Goal: Task Accomplishment & Management: Complete application form

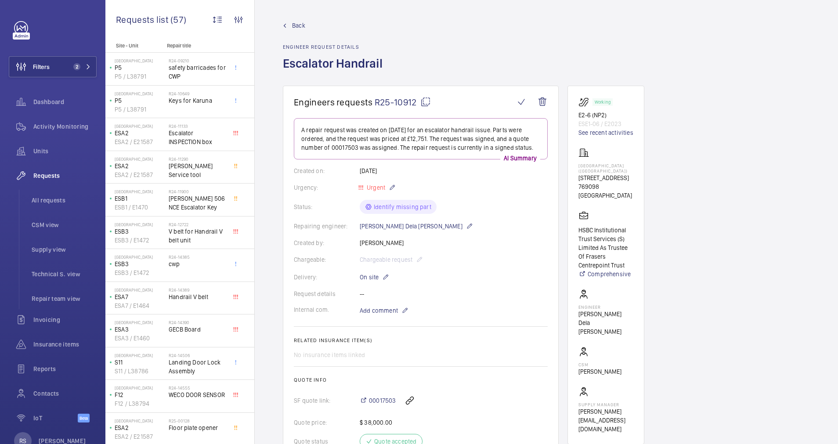
click at [300, 26] on span "Back" at bounding box center [298, 25] width 13 height 9
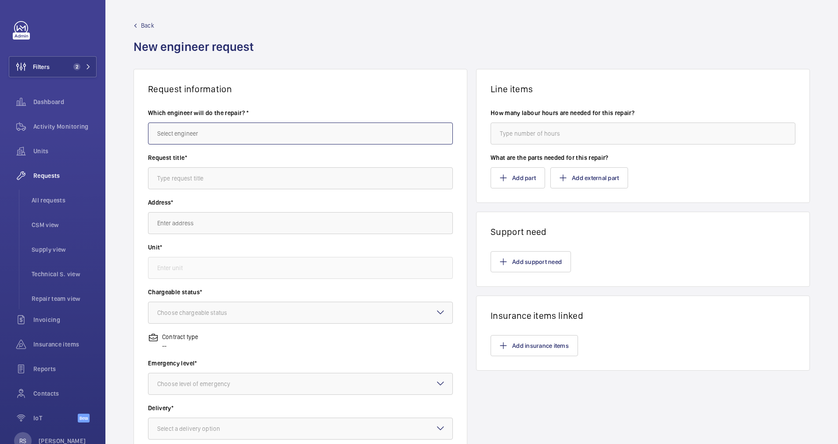
click at [201, 130] on input "text" at bounding box center [300, 134] width 305 height 22
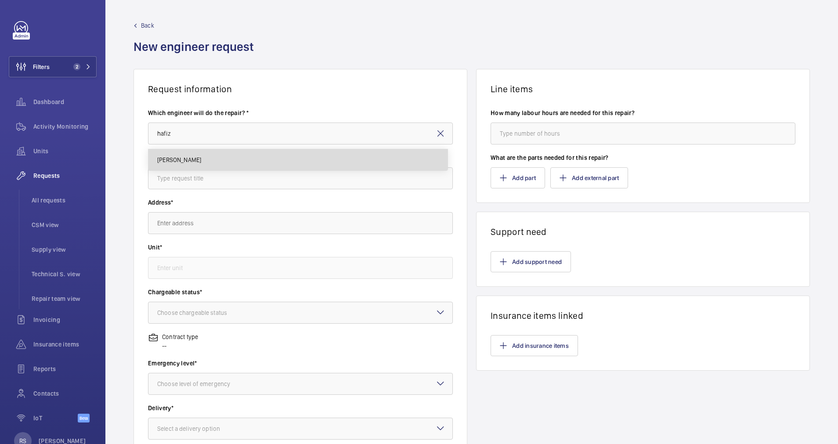
click at [194, 155] on mat-option "[PERSON_NAME]" at bounding box center [298, 159] width 299 height 21
type input "[PERSON_NAME]"
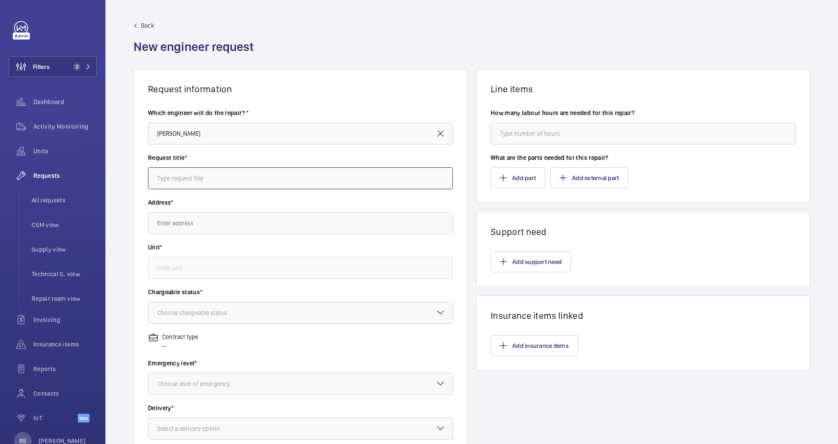
click at [204, 182] on input "text" at bounding box center [300, 178] width 305 height 22
type input "Car Door Sensor"
click at [195, 225] on input "text" at bounding box center [300, 223] width 305 height 22
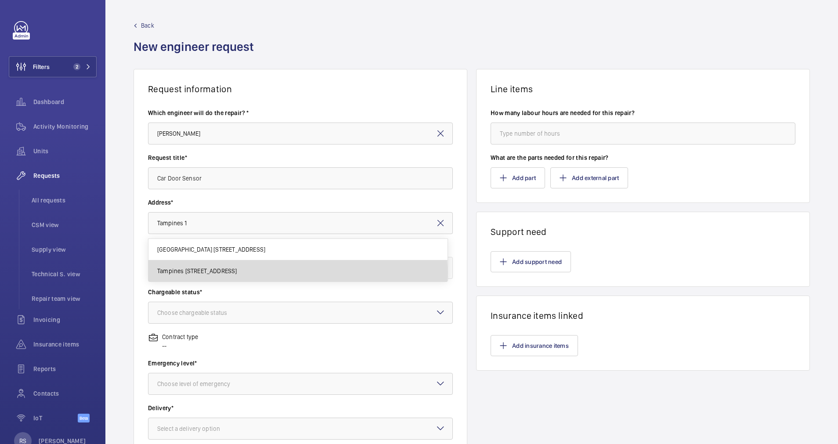
click at [217, 273] on span "Tampines [STREET_ADDRESS]" at bounding box center [197, 271] width 80 height 9
type input "Tampines [STREET_ADDRESS]"
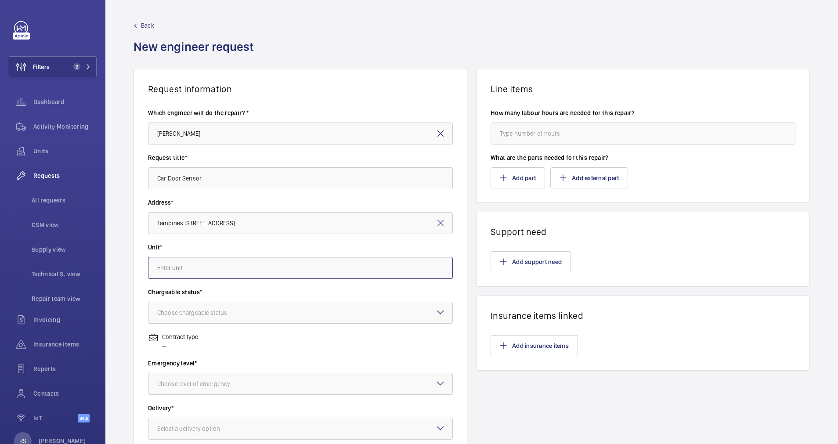
click at [224, 264] on input "text" at bounding box center [300, 268] width 305 height 22
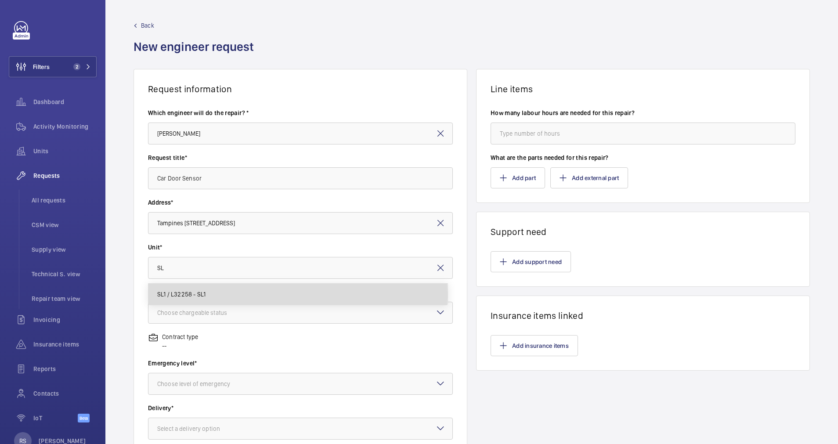
click at [199, 295] on span "SL1 / L32258 - SL1" at bounding box center [181, 294] width 48 height 9
type input "SL1 / L32258 - SL1"
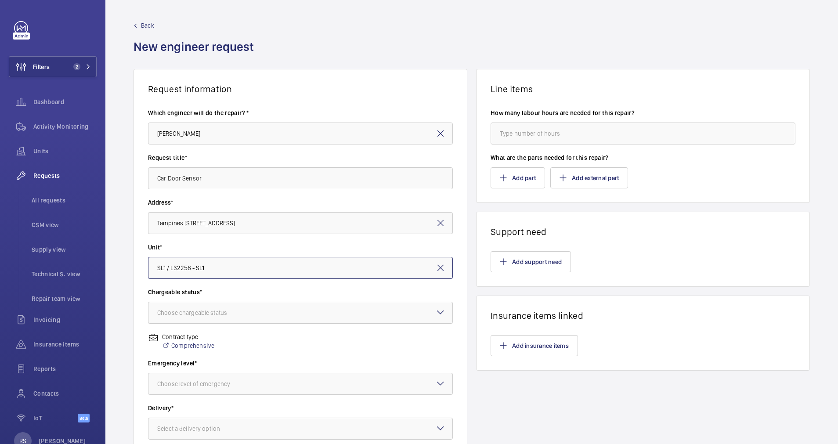
click at [208, 312] on div "Choose chargeable status" at bounding box center [203, 313] width 92 height 9
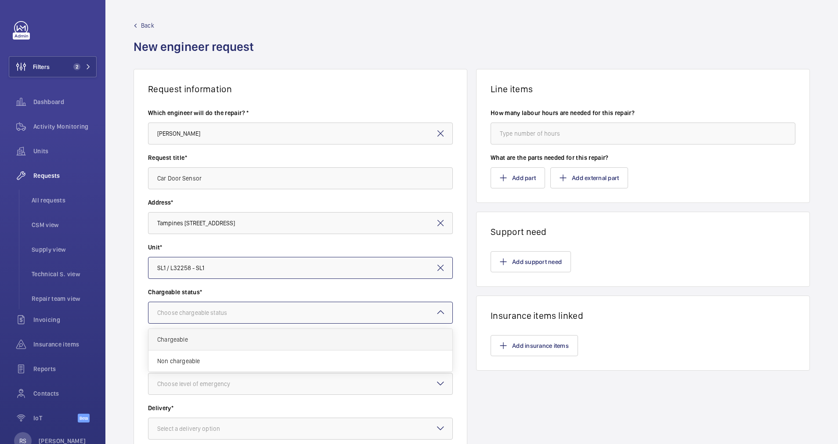
click at [207, 338] on span "Chargeable" at bounding box center [300, 339] width 287 height 9
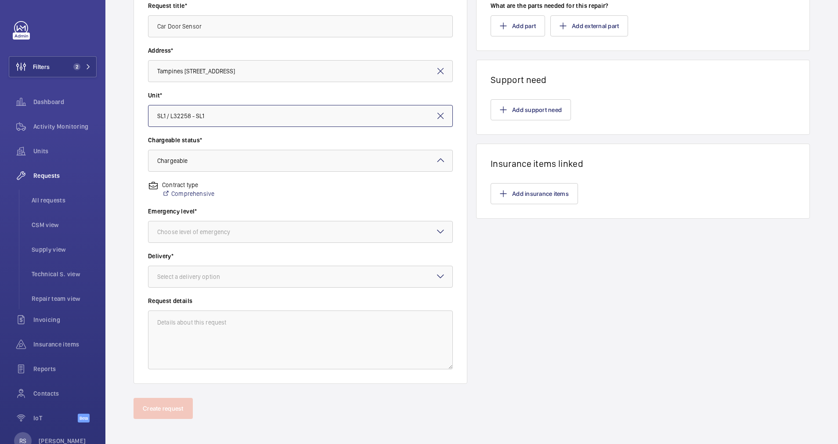
scroll to position [155, 0]
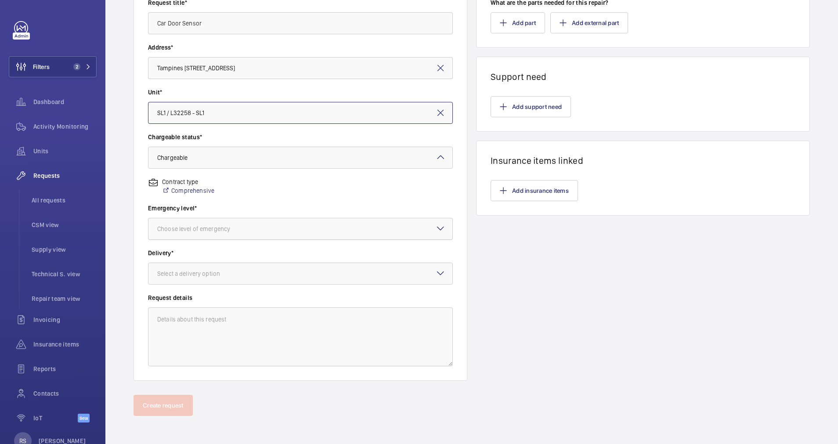
click at [273, 230] on div at bounding box center [301, 228] width 304 height 21
click at [220, 297] on span "Urgent" at bounding box center [300, 298] width 287 height 9
click at [243, 270] on div at bounding box center [301, 273] width 304 height 21
click at [211, 343] on span "Singapore office" at bounding box center [300, 343] width 287 height 9
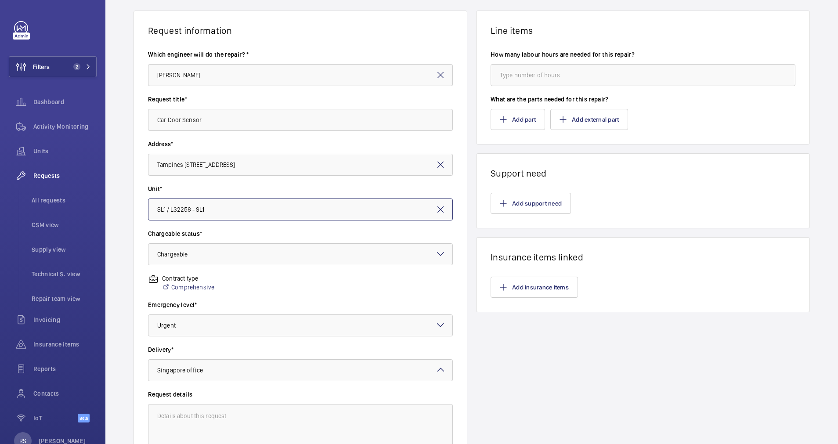
scroll to position [0, 0]
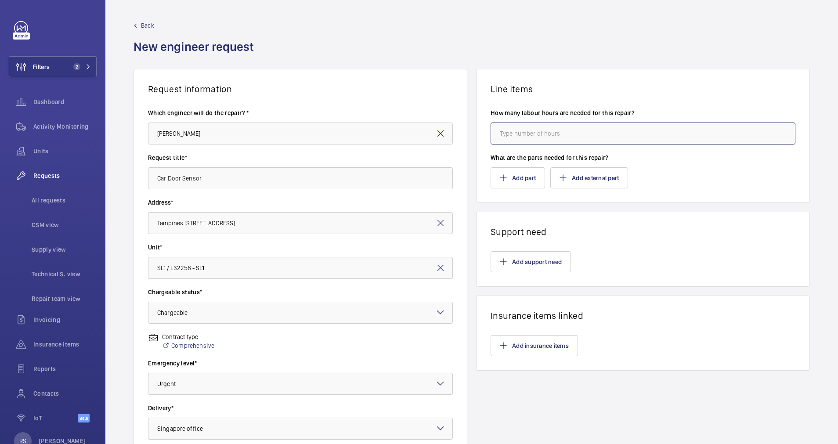
click at [530, 131] on input "number" at bounding box center [643, 134] width 305 height 22
type input "4"
click at [505, 185] on button "Add part" at bounding box center [518, 177] width 54 height 21
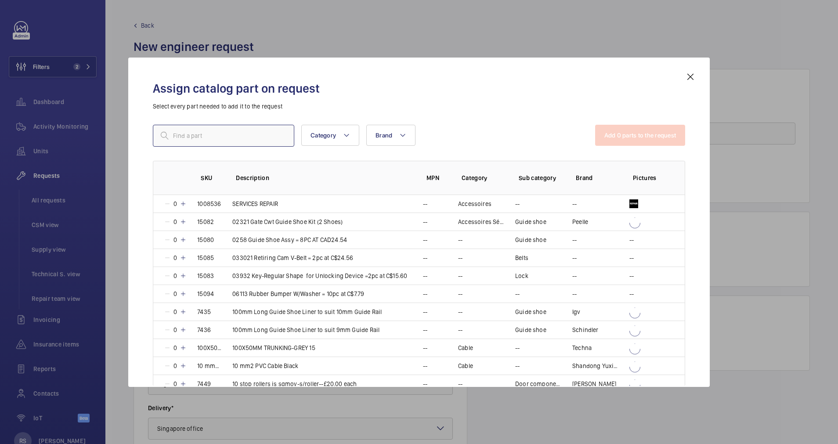
click at [186, 127] on input "text" at bounding box center [224, 136] width 142 height 22
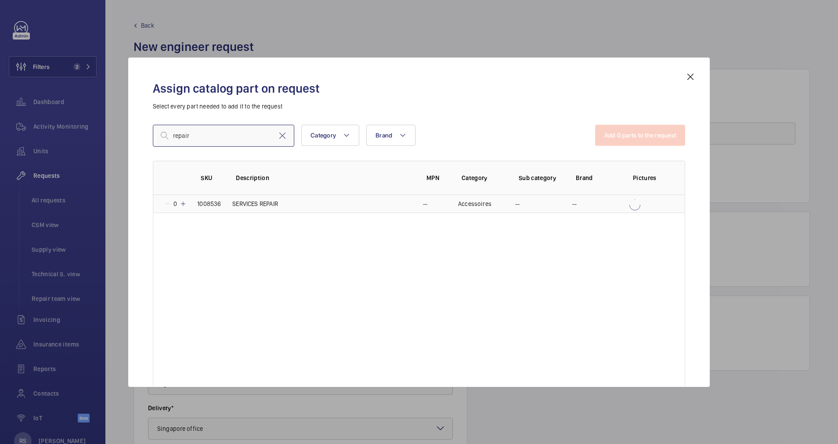
type input "repair"
click at [212, 207] on p "1008536" at bounding box center [209, 204] width 24 height 9
click at [637, 127] on button "Add 1 parts to the request" at bounding box center [641, 135] width 89 height 21
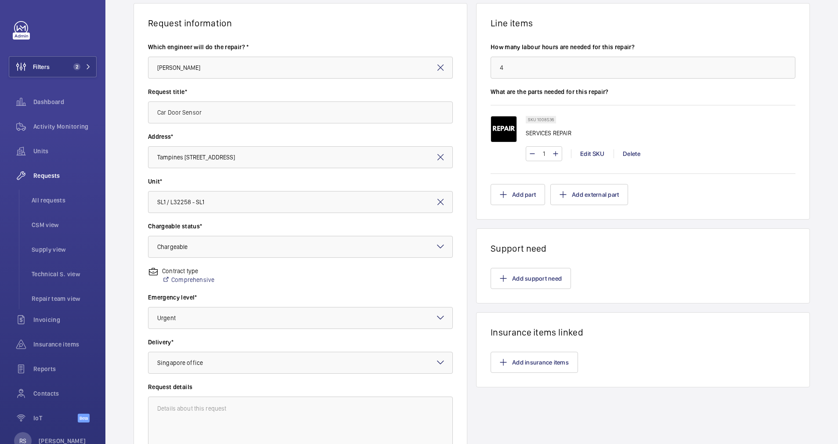
scroll to position [155, 0]
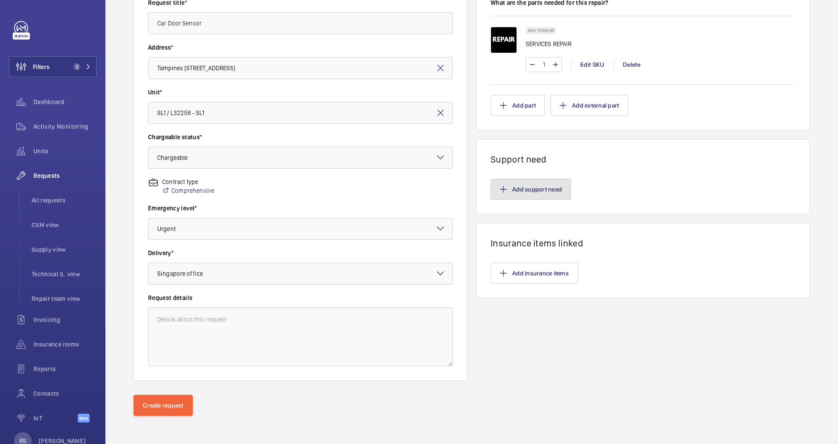
click at [510, 191] on button "Add support need" at bounding box center [531, 189] width 80 height 21
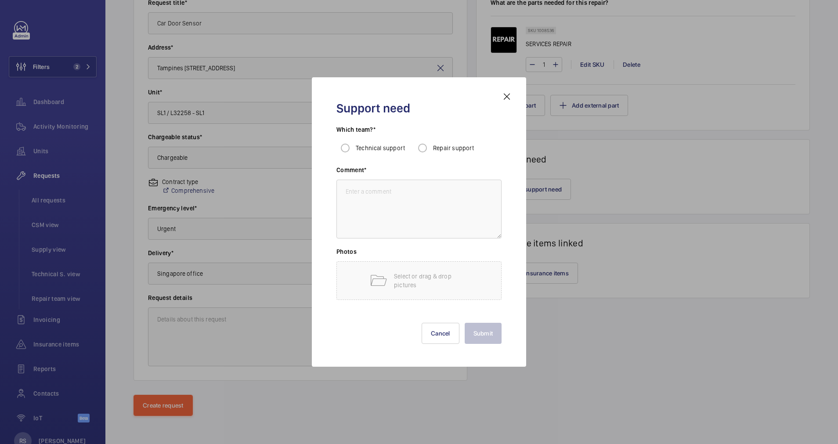
click at [449, 150] on span "Repair support" at bounding box center [453, 148] width 41 height 7
click at [432, 150] on input "Repair support" at bounding box center [423, 148] width 18 height 18
radio input "true"
click at [446, 205] on textarea at bounding box center [419, 209] width 165 height 59
type textarea "Repair team"
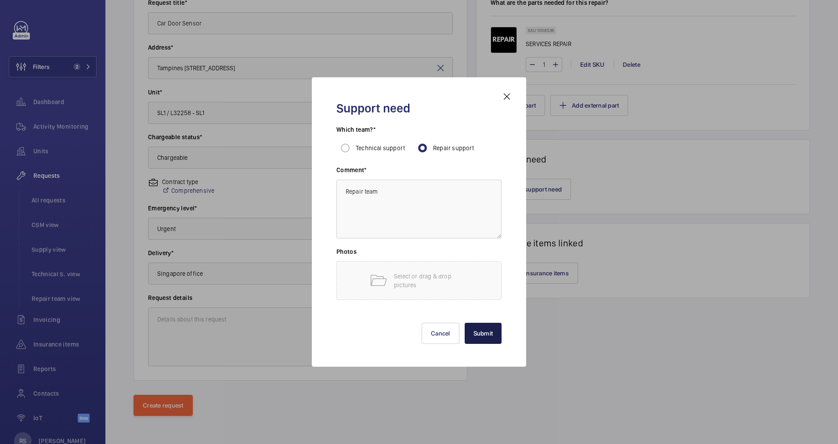
click at [481, 337] on button "Submit" at bounding box center [483, 333] width 37 height 21
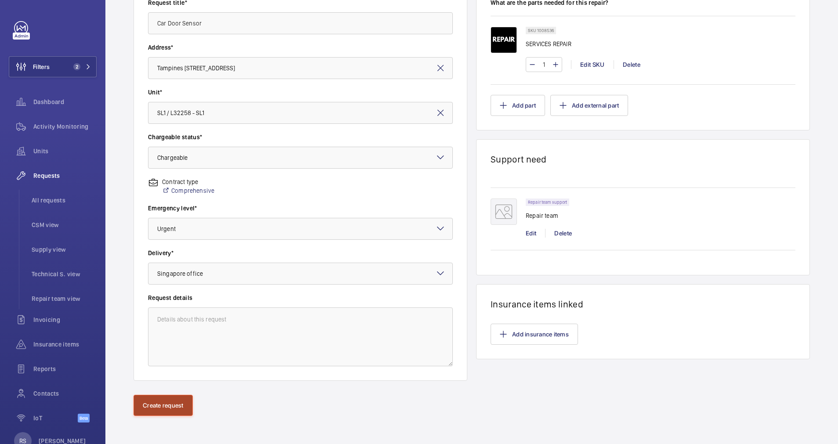
click at [167, 402] on button "Create request" at bounding box center [163, 405] width 59 height 21
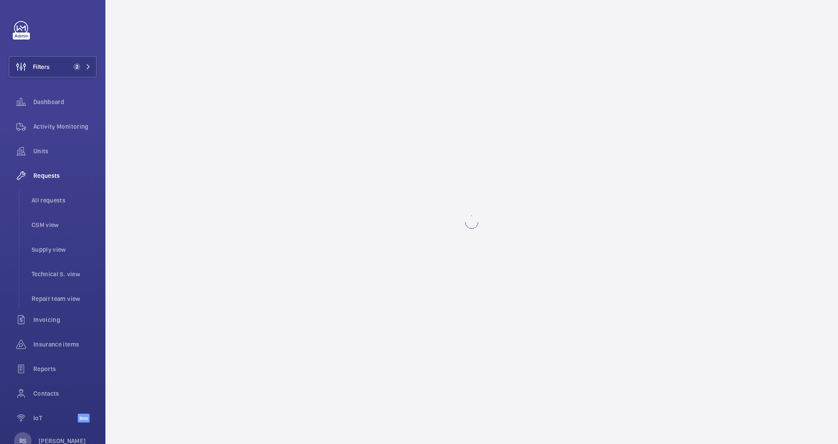
scroll to position [0, 0]
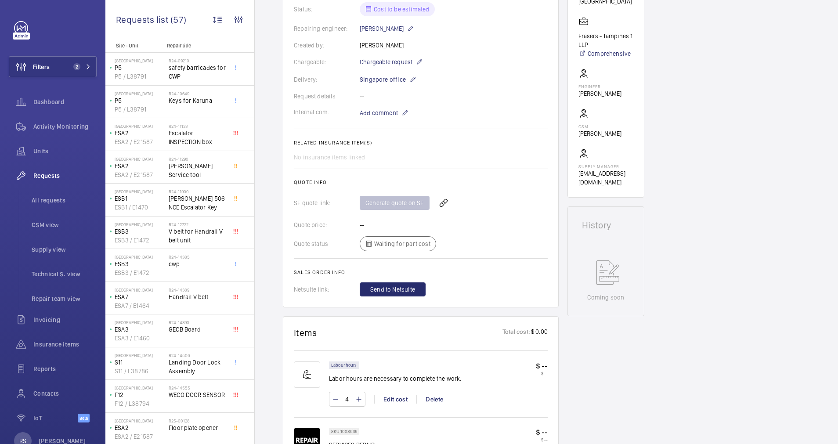
scroll to position [347, 0]
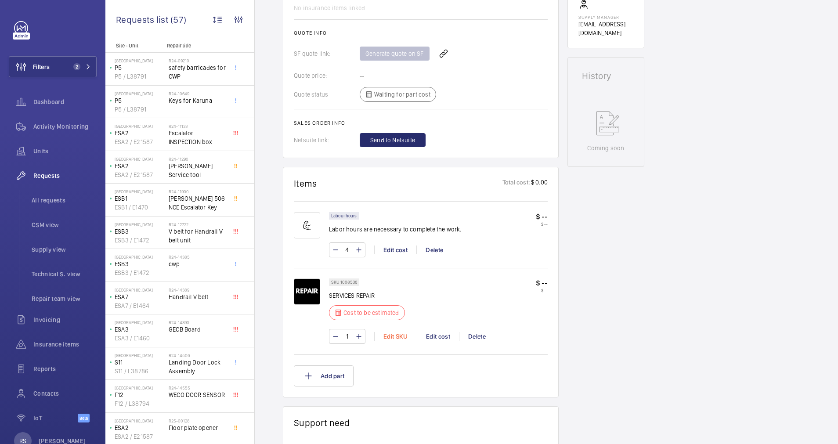
click at [399, 337] on div "Edit SKU" at bounding box center [395, 336] width 43 height 9
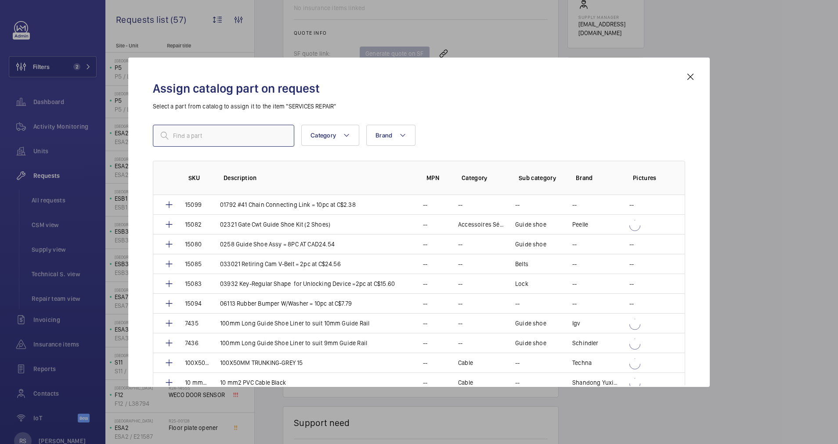
click at [198, 139] on input "text" at bounding box center [224, 136] width 142 height 22
click at [198, 139] on input "1" at bounding box center [224, 136] width 142 height 22
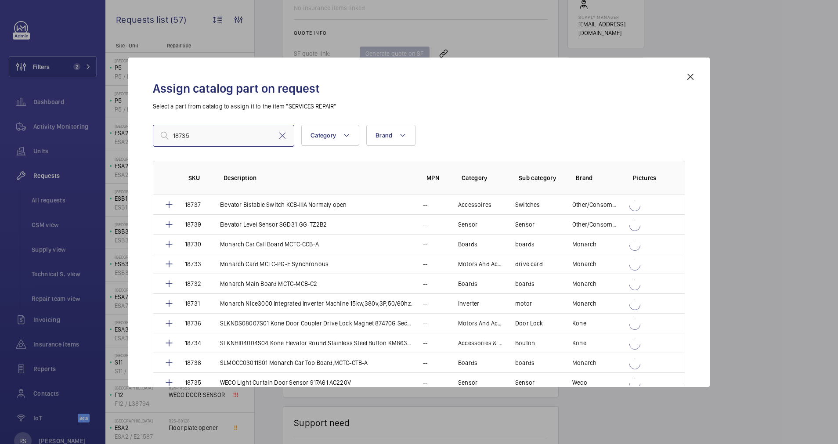
type input "18735"
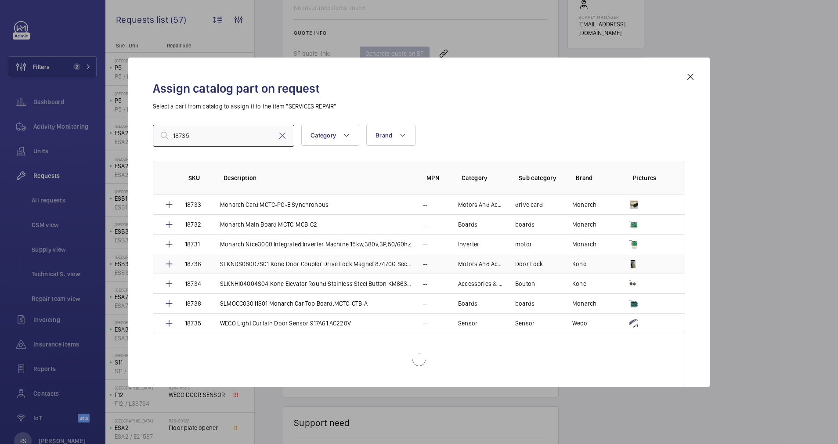
scroll to position [7, 0]
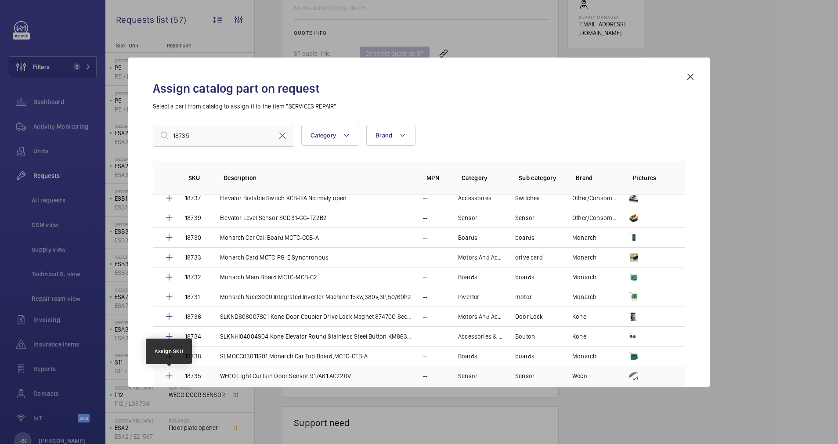
click at [170, 378] on mat-icon at bounding box center [169, 376] width 11 height 11
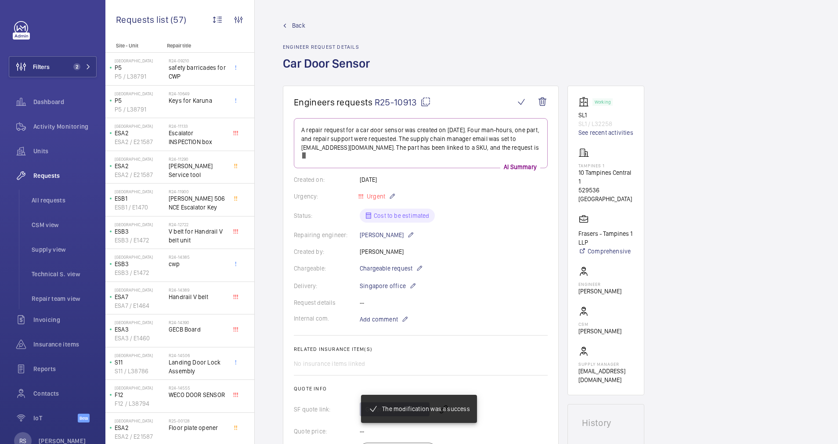
scroll to position [356, 0]
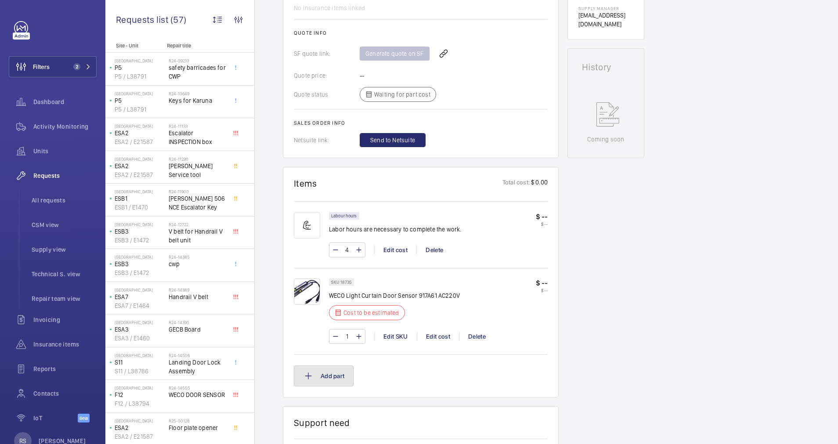
click at [337, 375] on button "Add part" at bounding box center [324, 376] width 60 height 21
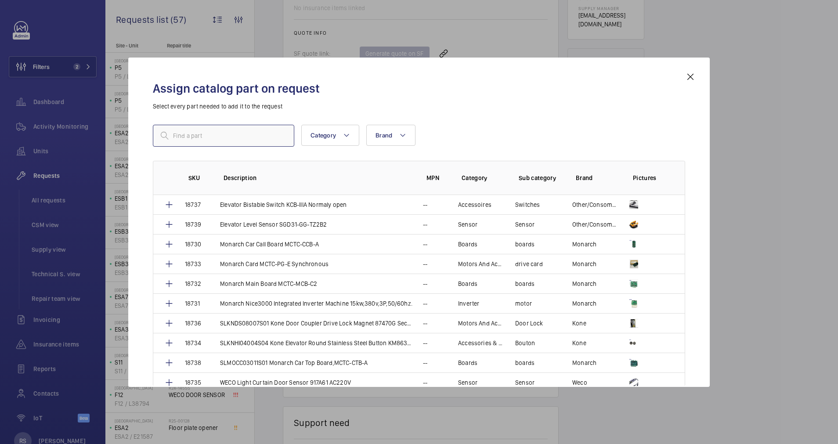
click at [202, 131] on input "text" at bounding box center [224, 136] width 142 height 22
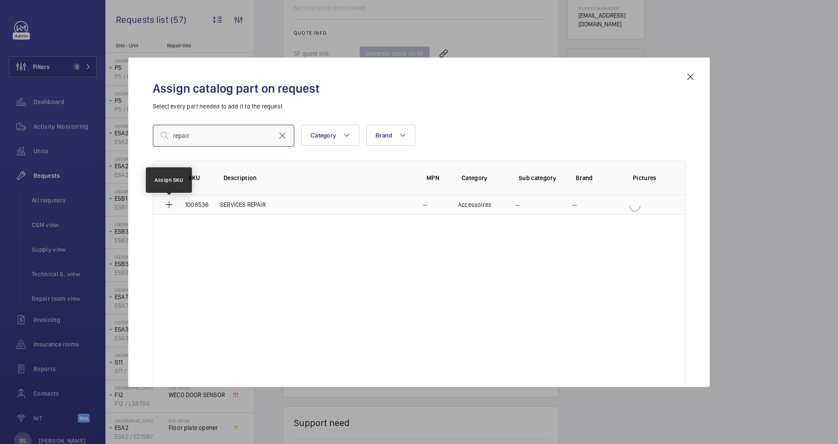
type input "repair"
click at [169, 205] on mat-icon at bounding box center [169, 205] width 11 height 11
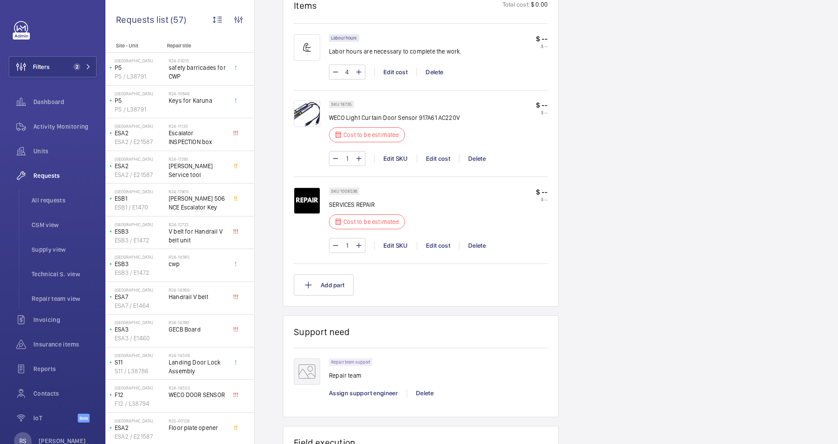
scroll to position [470, 0]
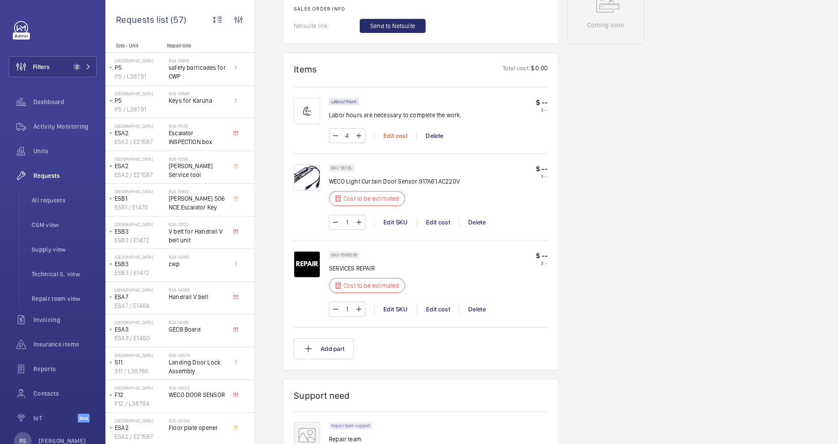
click at [397, 136] on div "Edit cost" at bounding box center [395, 135] width 42 height 9
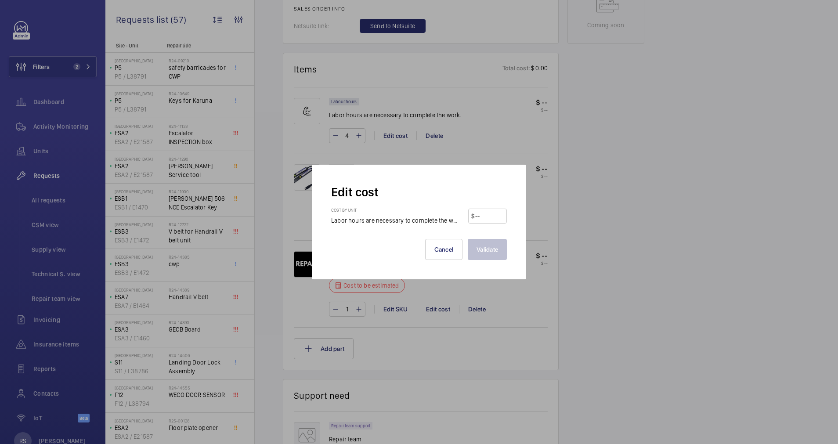
click at [499, 215] on input "number" at bounding box center [489, 216] width 29 height 14
type input "180"
click at [495, 256] on button "Validate" at bounding box center [487, 249] width 39 height 21
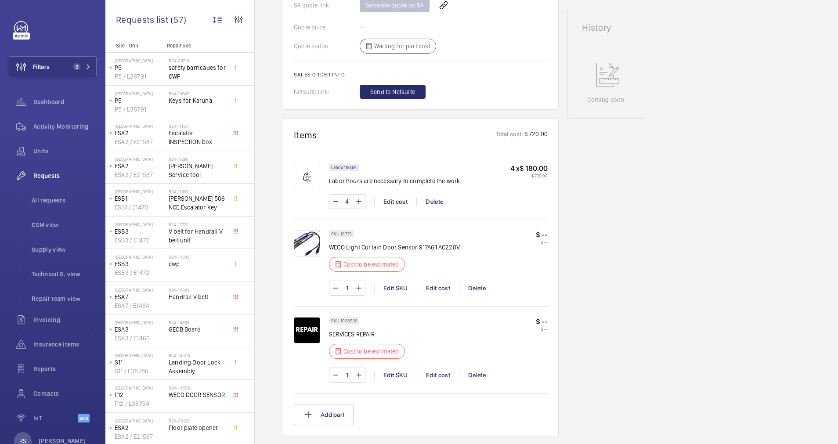
scroll to position [396, 0]
click at [542, 236] on p "$ --" at bounding box center [542, 234] width 12 height 9
click at [446, 287] on div "Edit cost" at bounding box center [438, 288] width 42 height 9
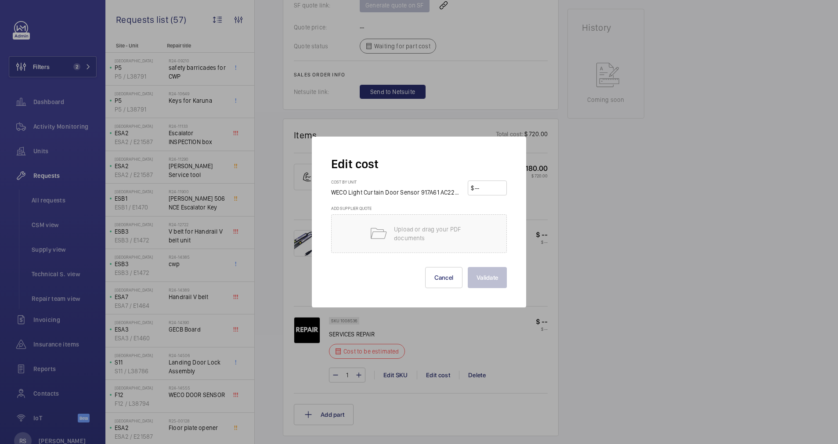
click at [486, 184] on input "number" at bounding box center [489, 188] width 30 height 14
type input "120"
click at [481, 277] on button "Validate" at bounding box center [487, 277] width 39 height 21
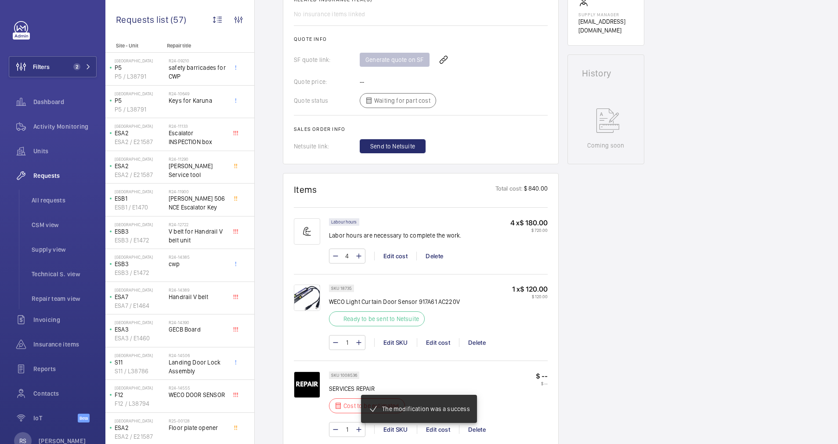
scroll to position [470, 0]
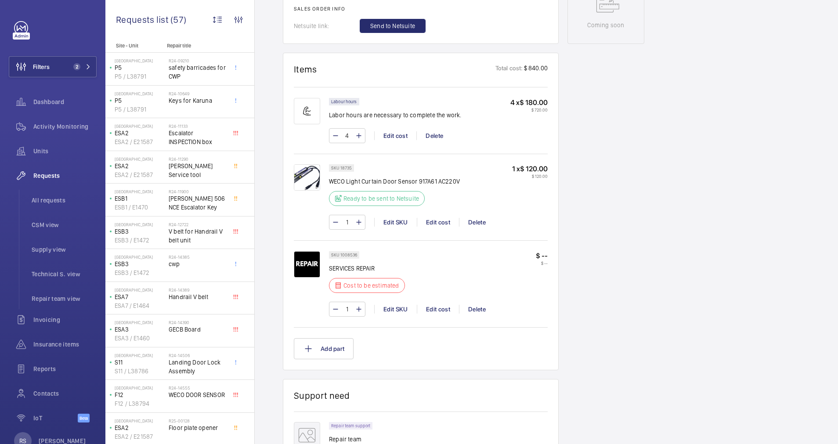
click at [544, 254] on p "$ --" at bounding box center [542, 255] width 12 height 9
click at [544, 252] on p "$ --" at bounding box center [542, 255] width 12 height 9
click at [443, 312] on div "Edit cost" at bounding box center [438, 309] width 42 height 9
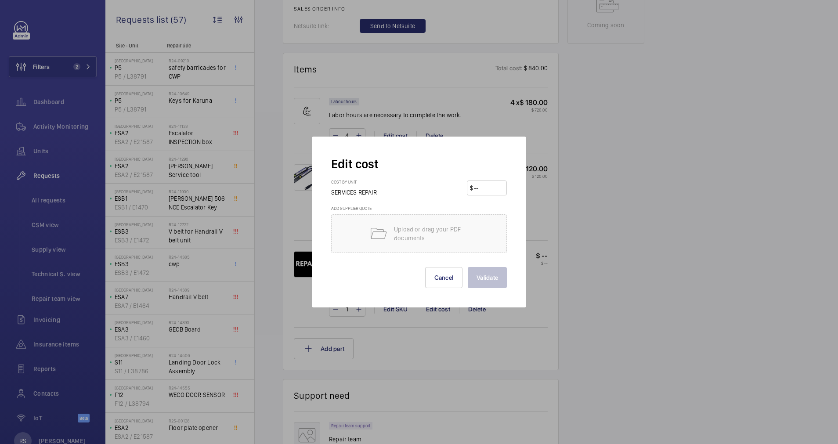
click at [488, 192] on input "number" at bounding box center [488, 188] width 31 height 14
type input "300"
click at [494, 278] on button "Validate" at bounding box center [487, 277] width 39 height 21
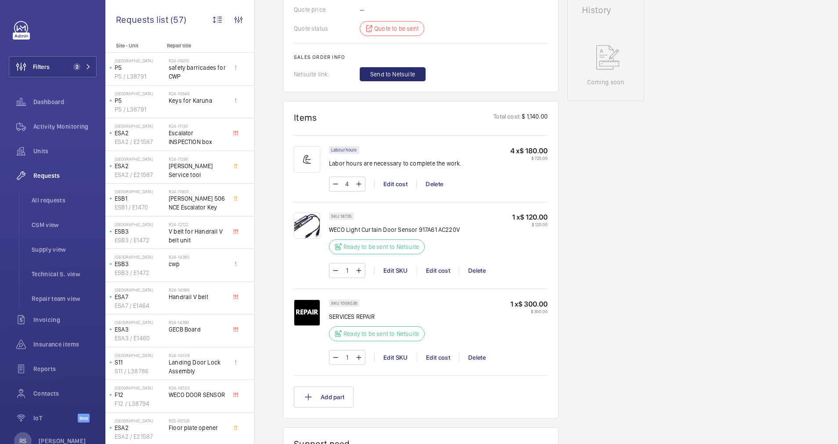
scroll to position [281, 0]
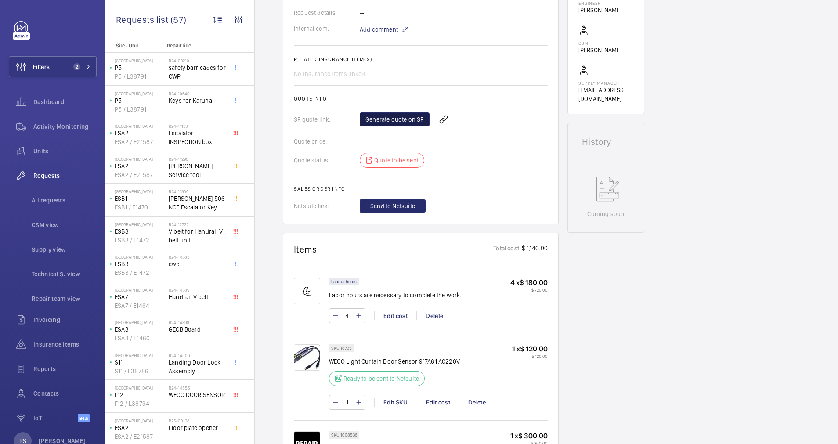
click at [405, 123] on link "Generate quote on SF" at bounding box center [395, 120] width 70 height 14
